Goal: Book appointment/travel/reservation

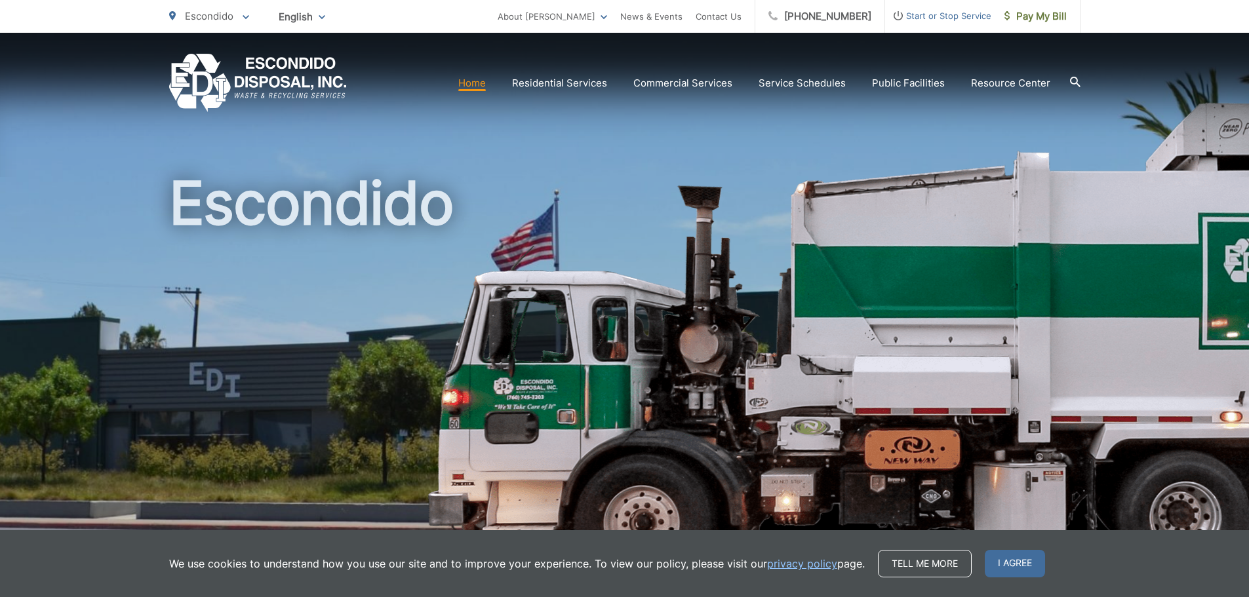
click at [617, 79] on section "Home Residential Services Curbside Pickup Recycling Organic Recycling Trash Hou…" at bounding box center [713, 83] width 733 height 25
click at [617, 79] on icon at bounding box center [1075, 82] width 10 height 10
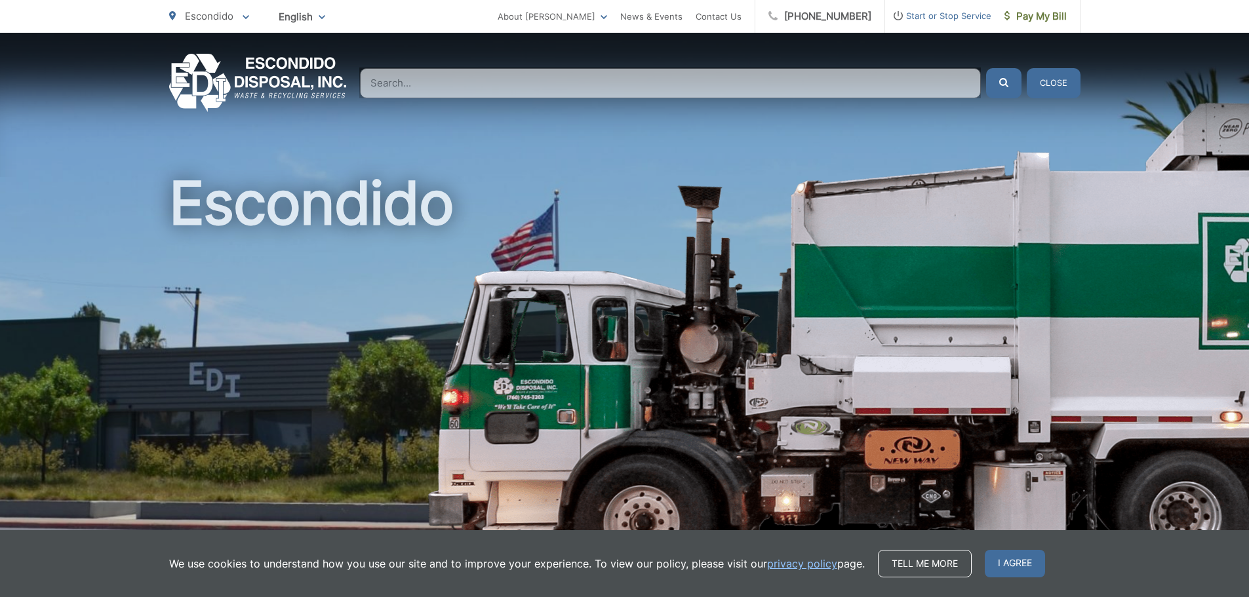
click at [617, 87] on input "Search" at bounding box center [670, 83] width 621 height 30
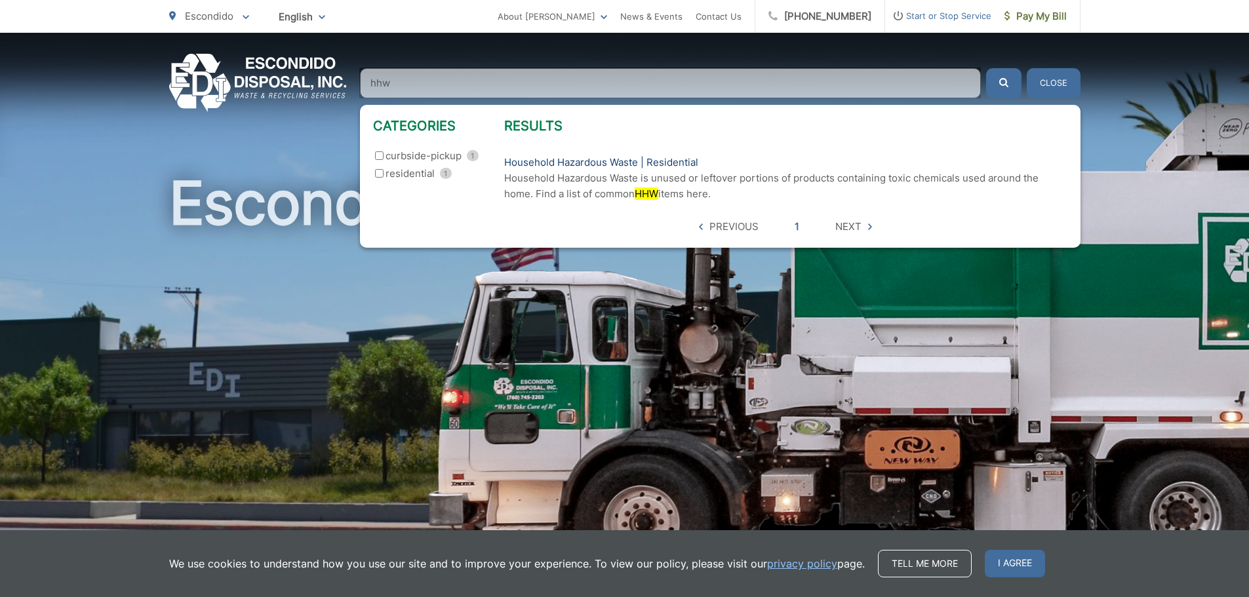
type input "hhw"
click at [617, 160] on link "Household Hazardous Waste | Residential" at bounding box center [601, 163] width 194 height 16
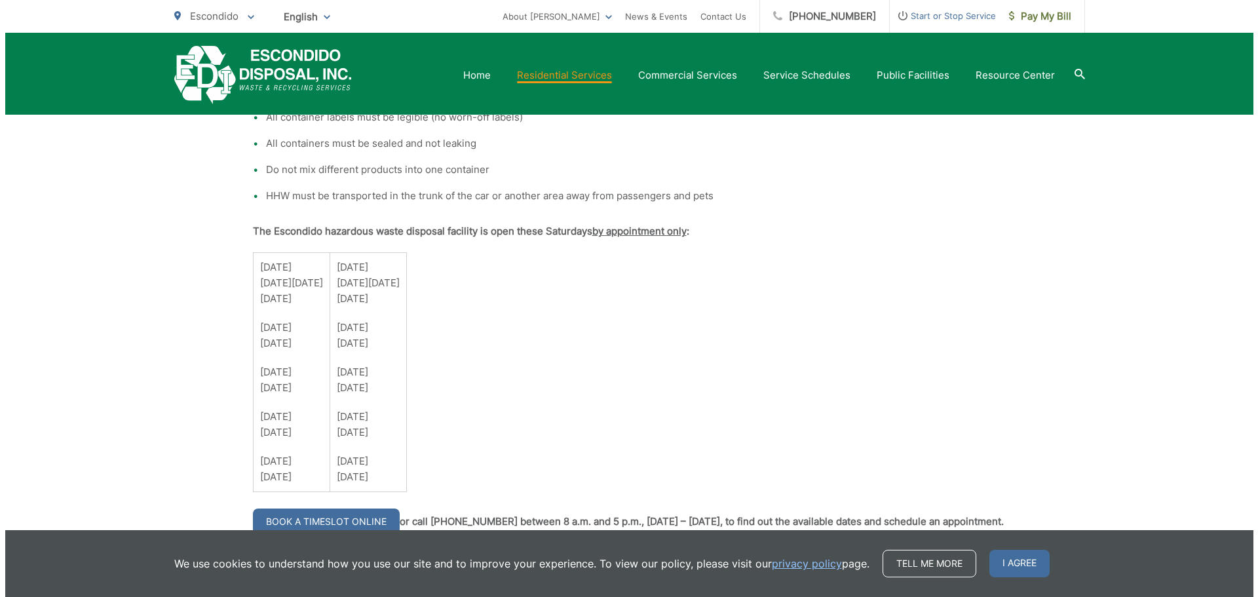
scroll to position [918, 0]
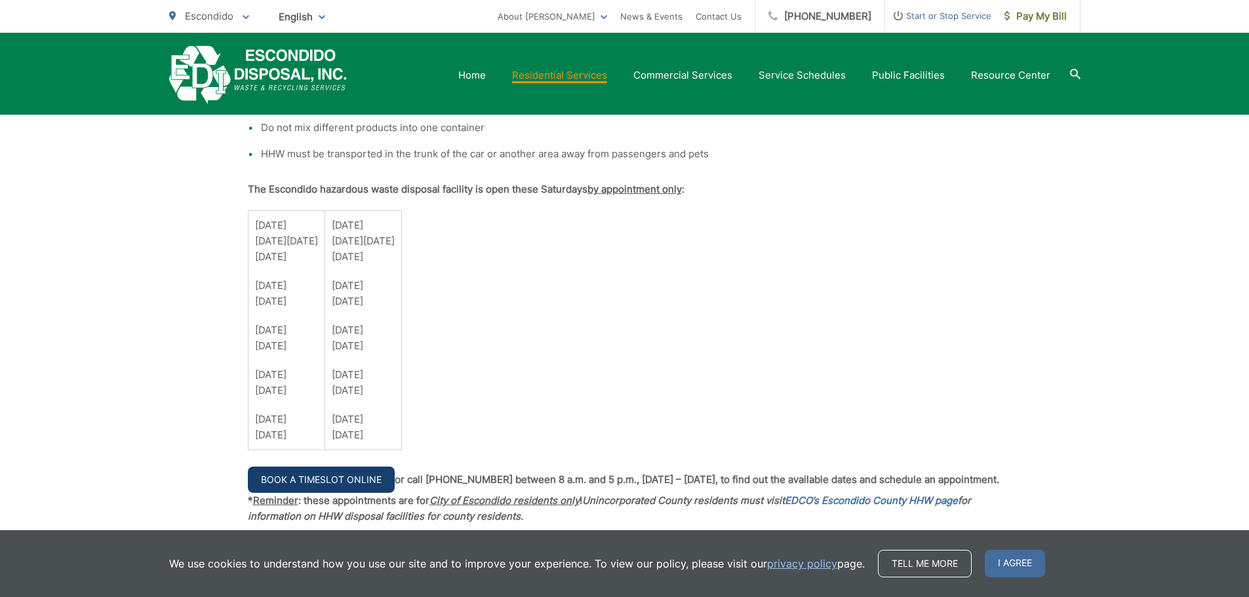
click at [372, 471] on link "Book a Timeslot Online" at bounding box center [321, 480] width 147 height 26
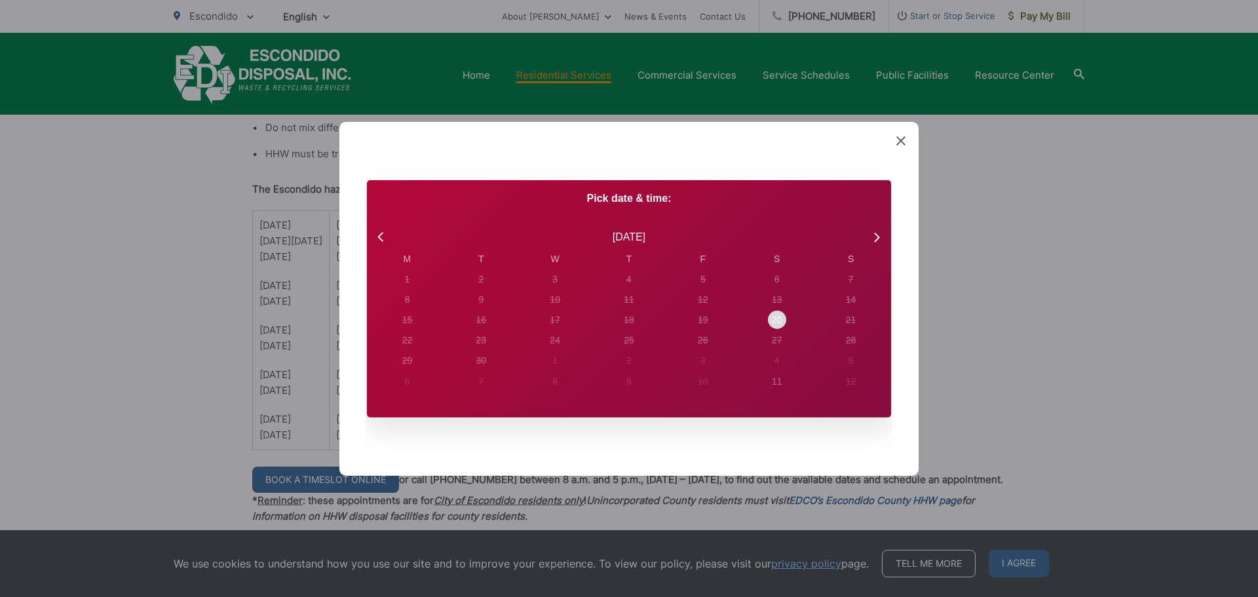
click at [444, 289] on div "20" at bounding box center [407, 279] width 74 height 20
radio input "true"
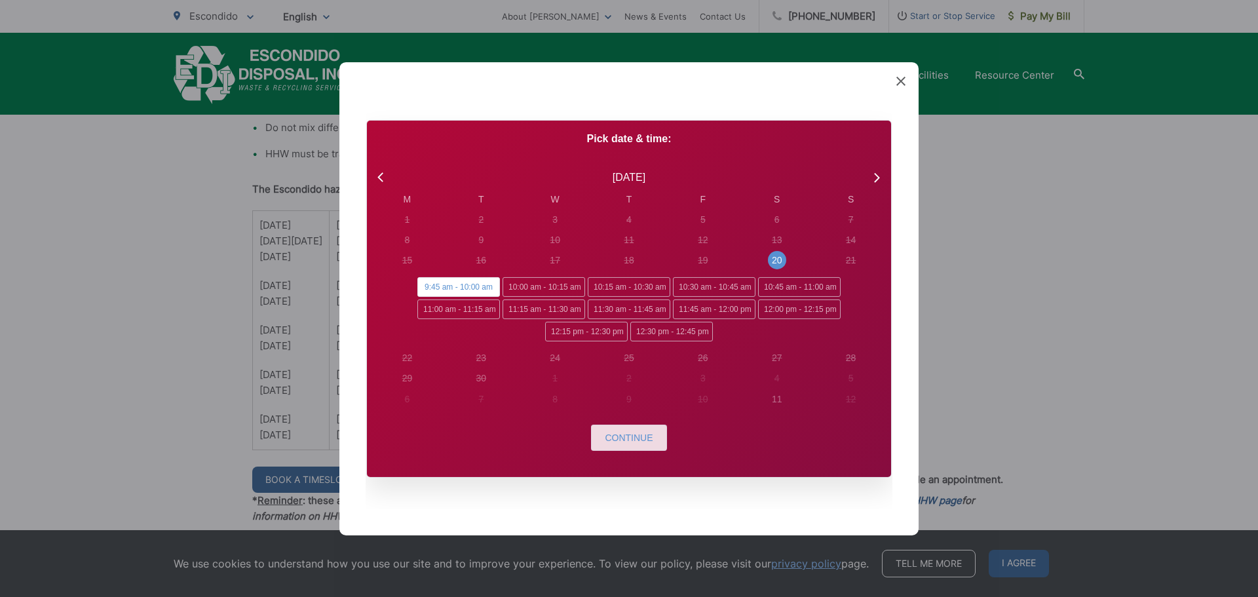
click at [657, 441] on button "Continue" at bounding box center [628, 438] width 75 height 26
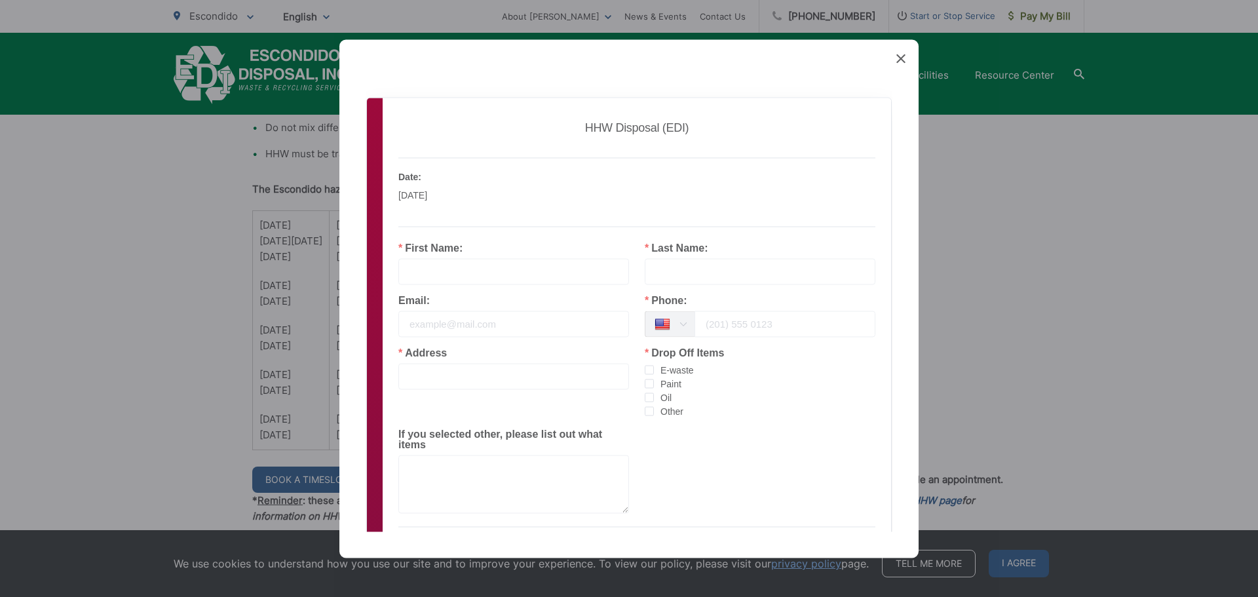
click at [542, 274] on input "text" at bounding box center [513, 271] width 231 height 26
type input "g"
type input "[PERSON_NAME]"
click at [516, 333] on input "email" at bounding box center [513, 324] width 231 height 26
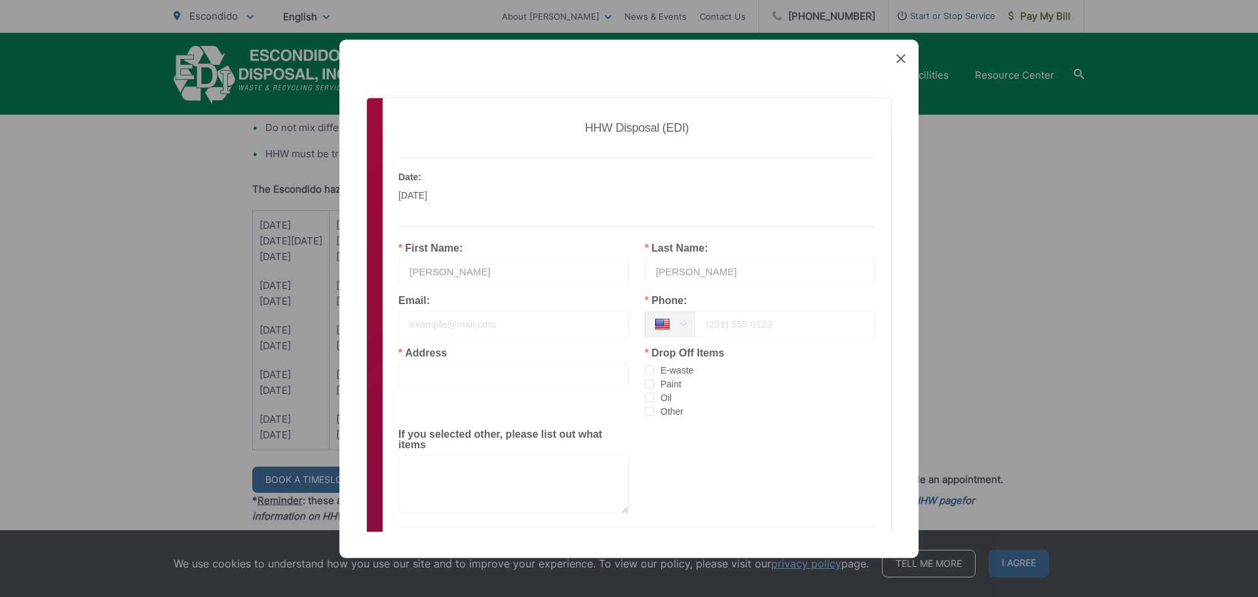
drag, startPoint x: 729, startPoint y: 322, endPoint x: 740, endPoint y: 316, distance: 12.6
click at [729, 322] on input "tel" at bounding box center [785, 324] width 181 height 26
type input "7606907488"
click at [547, 328] on input "email" at bounding box center [513, 324] width 231 height 26
type input "[EMAIL_ADDRESS][DOMAIN_NAME]"
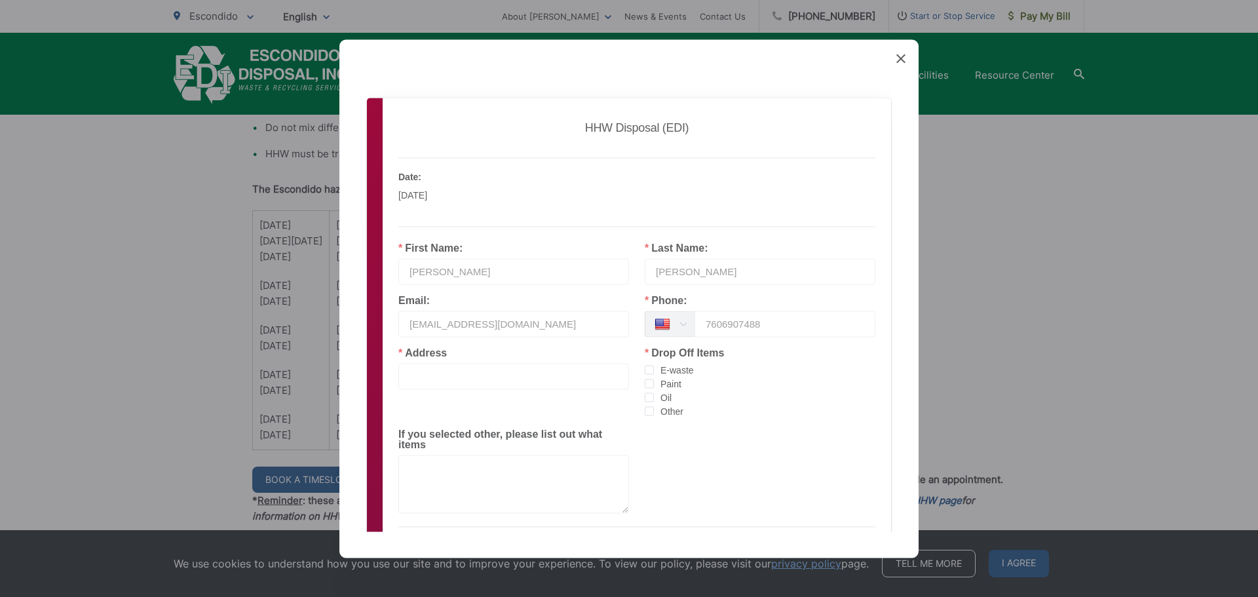
click at [451, 393] on div "Address" at bounding box center [514, 373] width 246 height 52
click at [459, 392] on div "Address" at bounding box center [514, 373] width 246 height 52
click at [473, 384] on input "text" at bounding box center [513, 376] width 231 height 26
type input "[STREET_ADDRESS]"
click at [646, 409] on span "checkbox-group" at bounding box center [649, 410] width 9 height 9
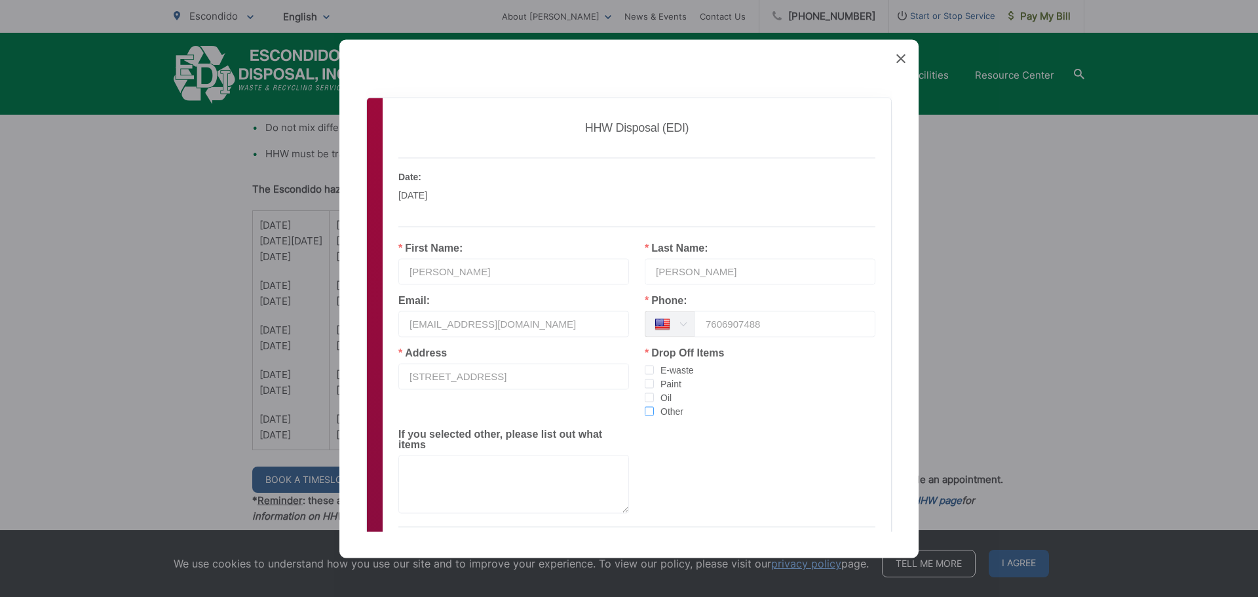
click at [654, 406] on input "Other" at bounding box center [654, 406] width 0 height 0
click at [562, 472] on textarea at bounding box center [513, 484] width 231 height 58
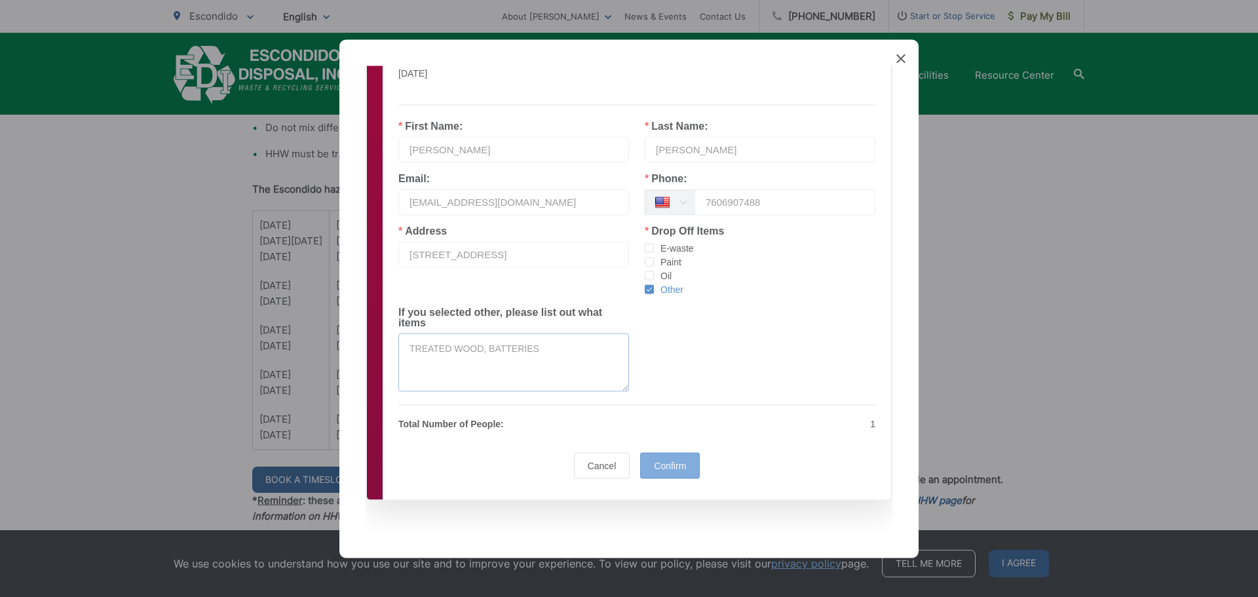
type textarea "TREATED WOOD, BATTERIES"
click at [687, 467] on div "Confirm" at bounding box center [670, 465] width 60 height 26
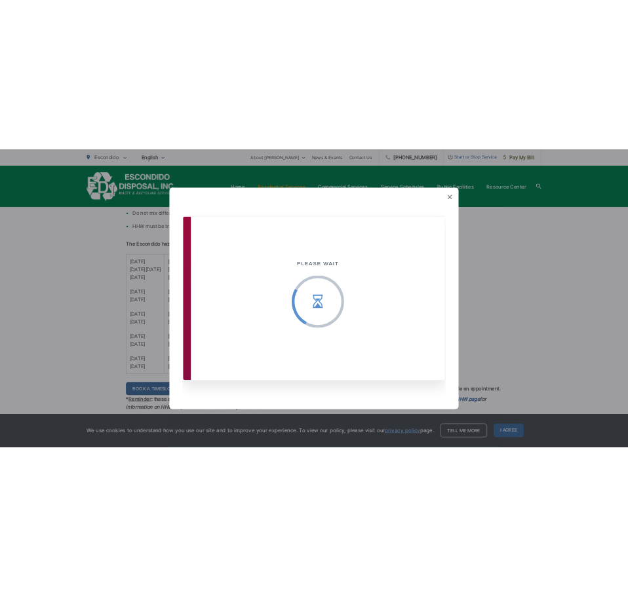
scroll to position [0, 0]
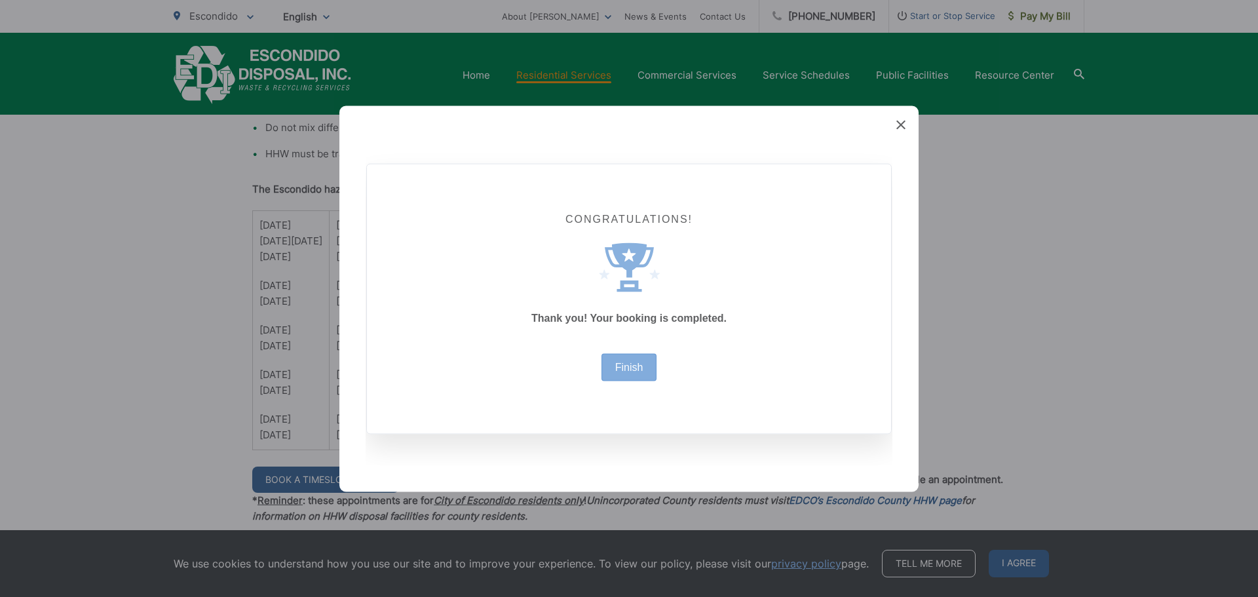
click at [647, 371] on div "Finish" at bounding box center [630, 367] width 56 height 28
click at [642, 357] on div "Finish" at bounding box center [630, 367] width 56 height 28
